Goal: Find specific page/section: Find specific page/section

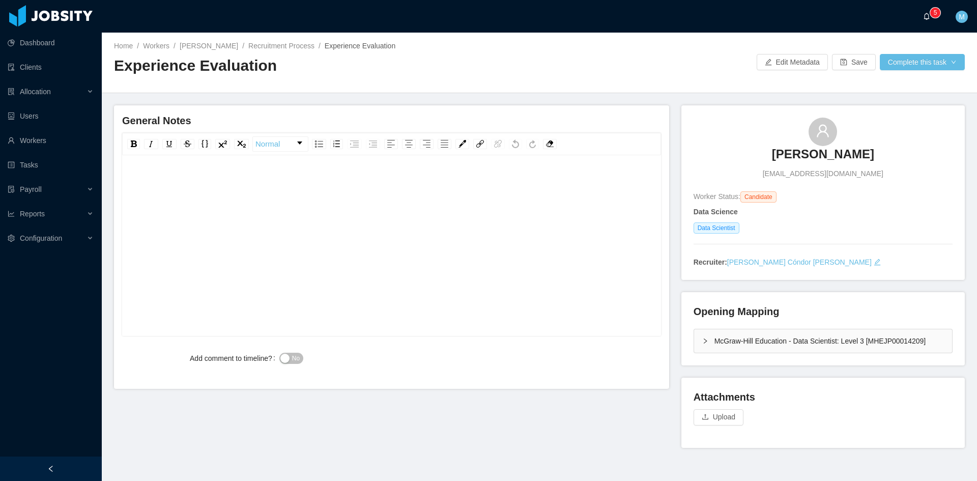
drag, startPoint x: 931, startPoint y: 18, endPoint x: 926, endPoint y: 19, distance: 5.6
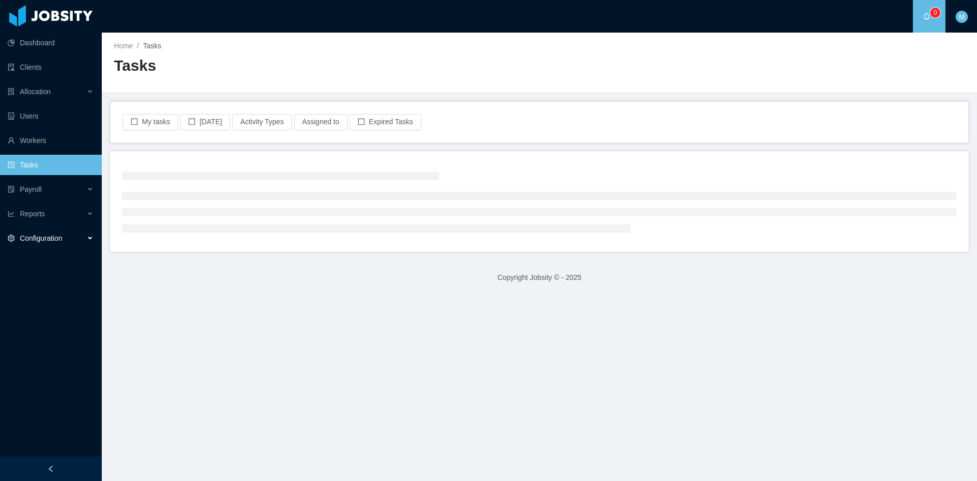
click at [61, 240] on span "Configuration" at bounding box center [41, 238] width 42 height 8
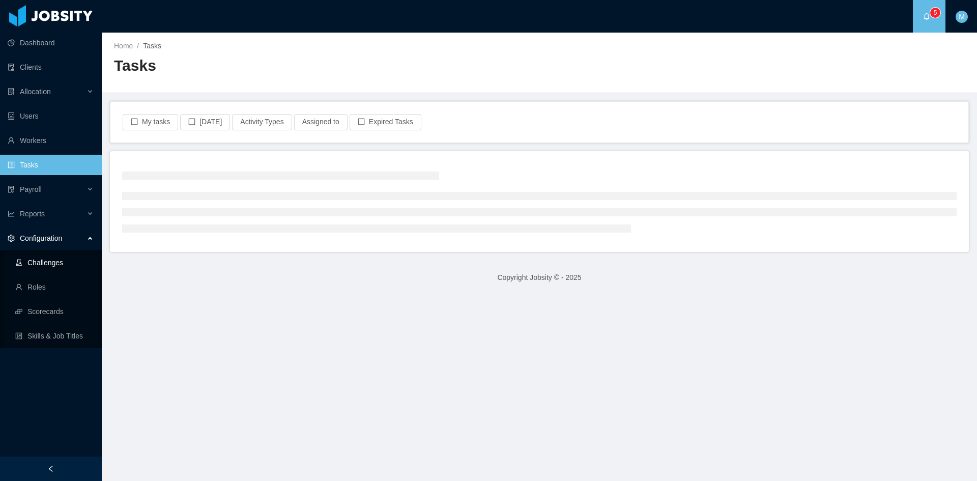
click at [66, 267] on link "Challenges" at bounding box center [54, 262] width 78 height 20
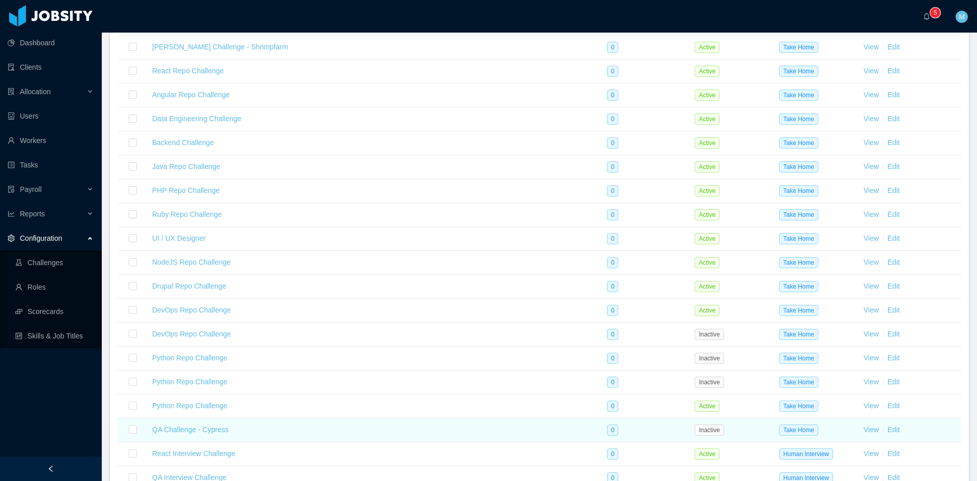
scroll to position [985, 0]
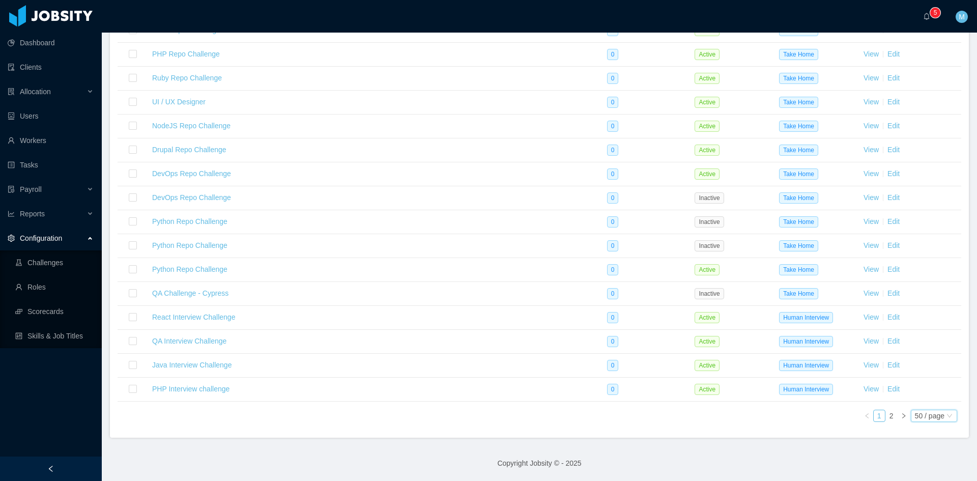
click at [921, 418] on div "50 / page" at bounding box center [930, 415] width 30 height 11
click at [933, 400] on li "500 / page" at bounding box center [925, 400] width 47 height 16
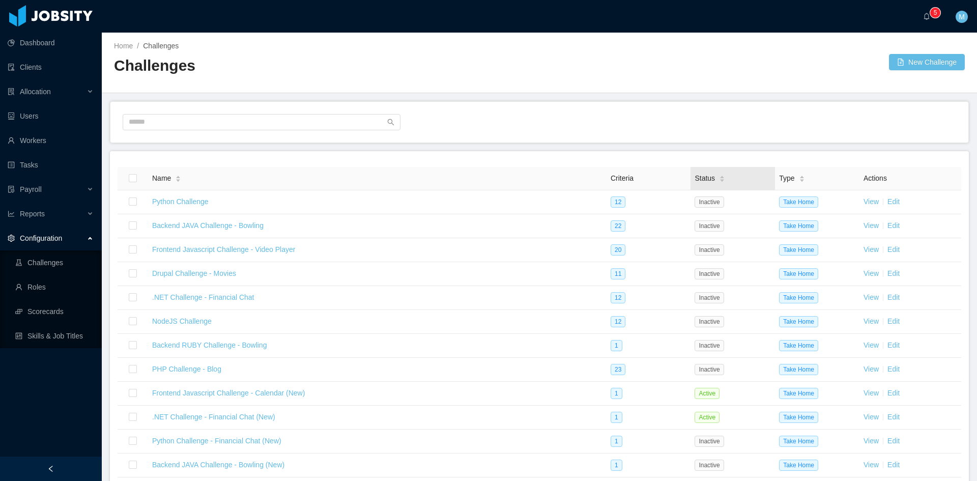
click at [720, 179] on icon "icon: caret-down" at bounding box center [723, 181] width 6 height 6
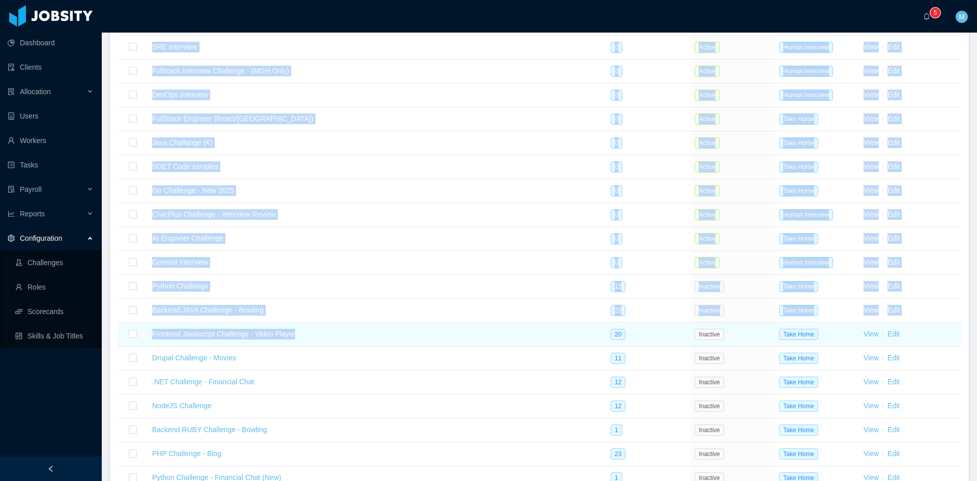
scroll to position [933, 0]
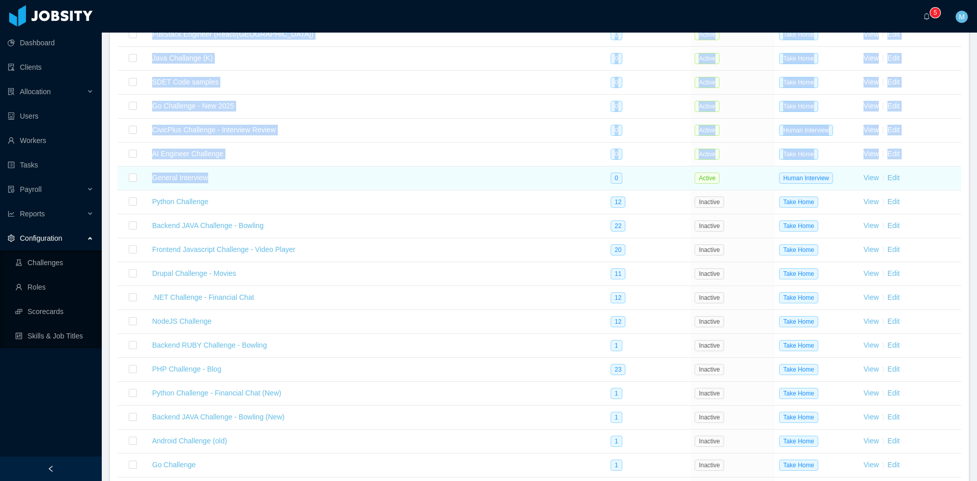
drag, startPoint x: 139, startPoint y: 198, endPoint x: 285, endPoint y: 174, distance: 148.0
copy tbody "Frontend Javascript Challenge - Calendar (New) 1 Active Take Home View Edit .NE…"
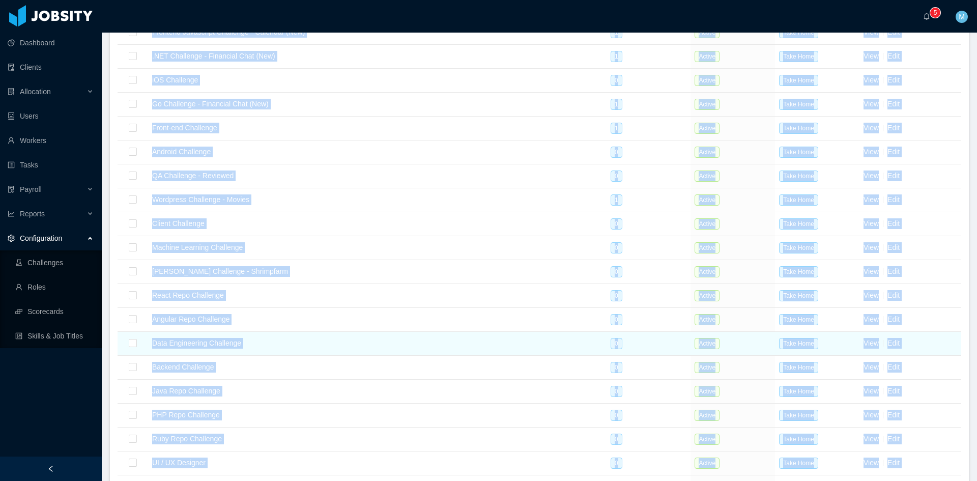
scroll to position [0, 0]
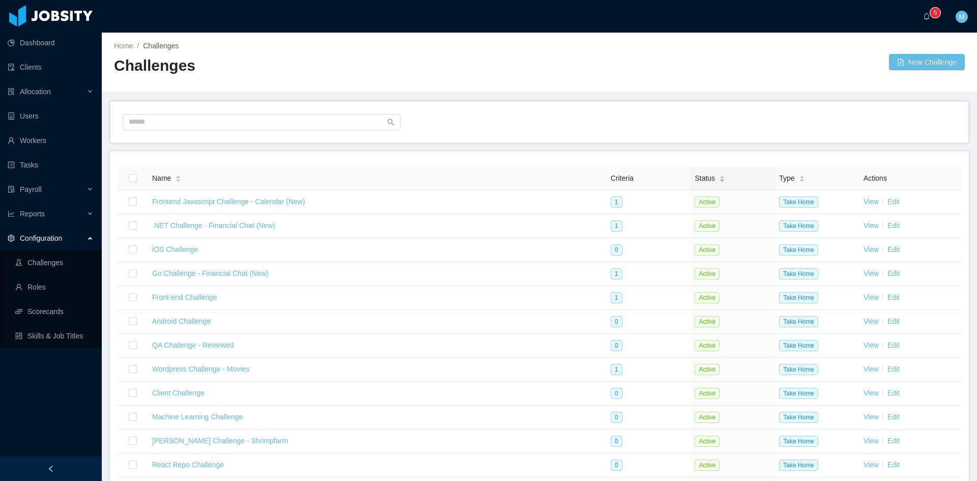
click at [545, 150] on main "Home / Challenges / Challenges New Challenge Name Criteria Status Type Actions …" at bounding box center [539, 257] width 875 height 448
